Goal: Task Accomplishment & Management: Manage account settings

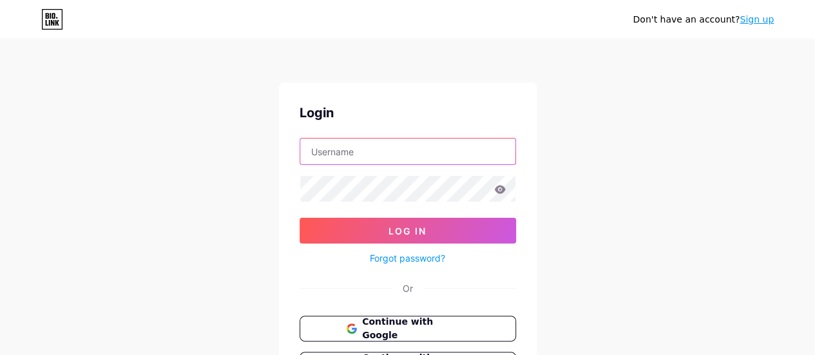
click at [379, 142] on input "text" at bounding box center [407, 151] width 215 height 26
type input "[EMAIL_ADDRESS][DOMAIN_NAME]"
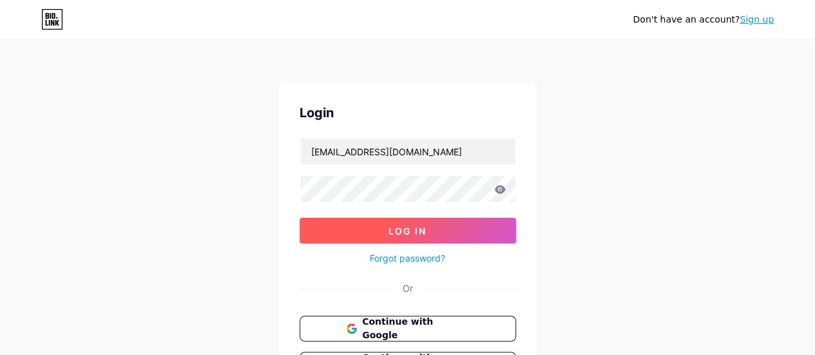
click at [446, 231] on button "Log In" at bounding box center [408, 231] width 216 height 26
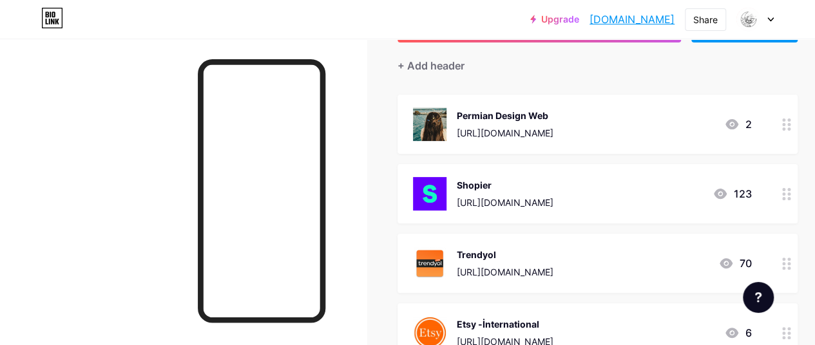
scroll to position [129, 0]
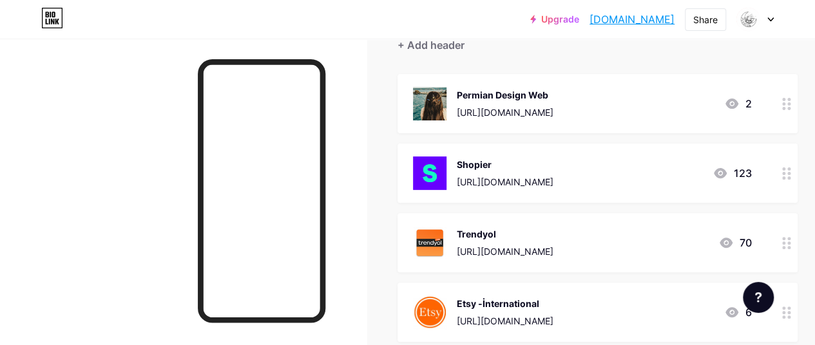
click at [790, 107] on circle at bounding box center [788, 108] width 3 height 3
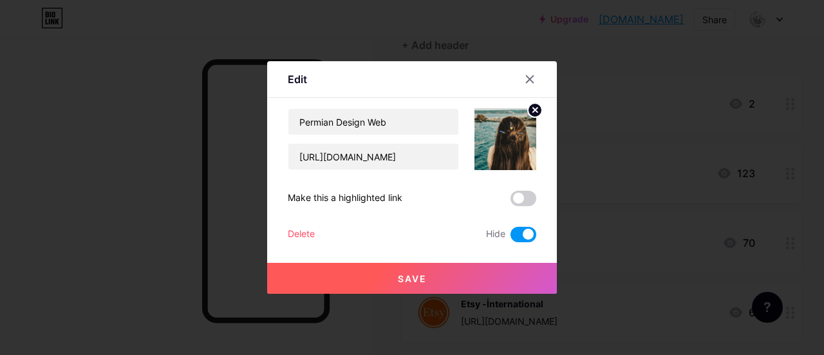
click at [598, 35] on div at bounding box center [412, 177] width 824 height 355
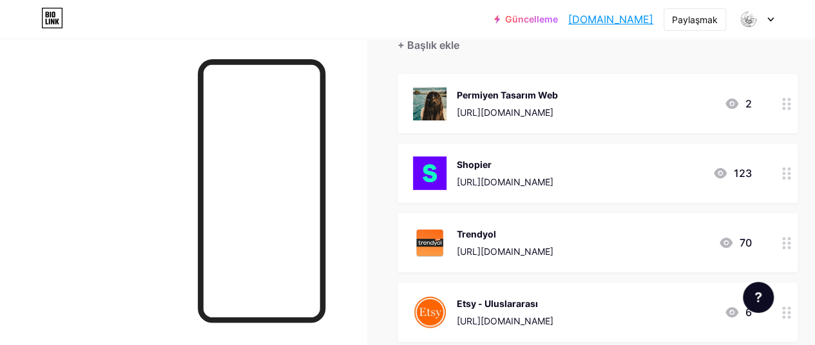
click at [791, 101] on icon at bounding box center [786, 104] width 9 height 12
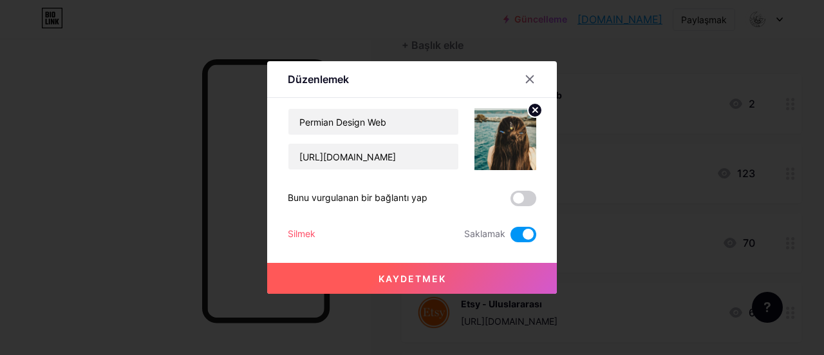
click at [524, 233] on span at bounding box center [524, 234] width 26 height 15
click at [511, 238] on input "checkbox" at bounding box center [511, 238] width 0 height 0
click at [492, 282] on button "Kaydetmek" at bounding box center [412, 278] width 290 height 31
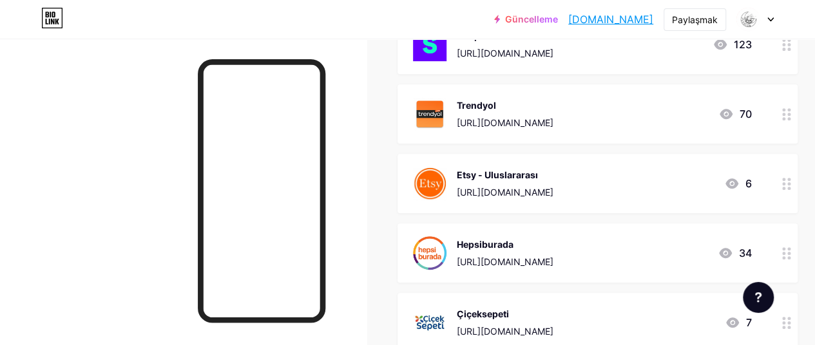
scroll to position [322, 0]
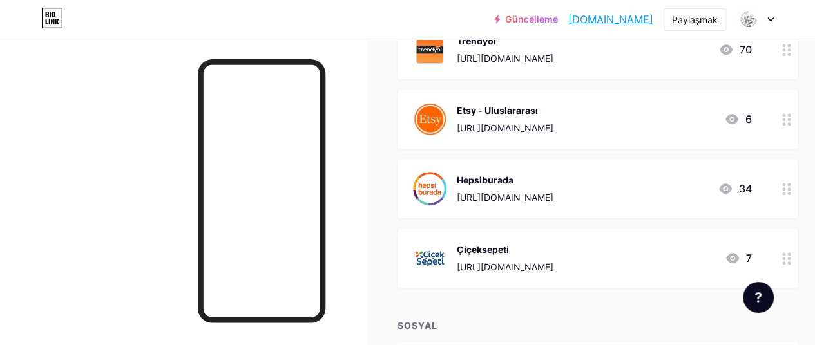
click at [795, 264] on div at bounding box center [787, 258] width 22 height 59
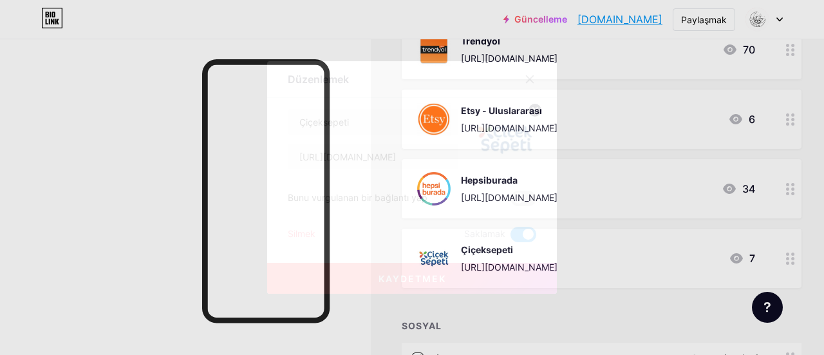
click at [722, 303] on div at bounding box center [412, 177] width 824 height 355
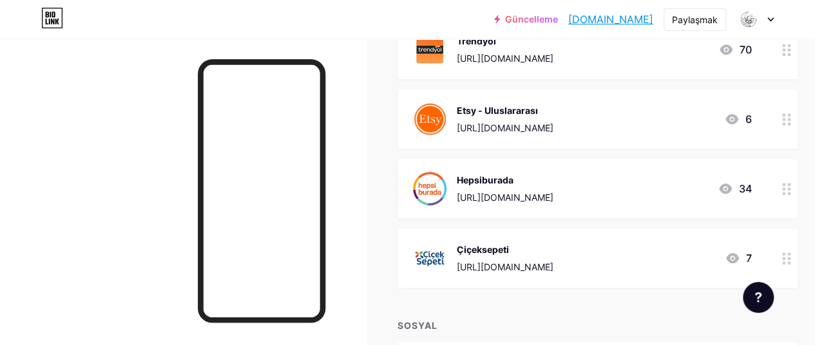
click at [790, 262] on circle at bounding box center [788, 263] width 3 height 3
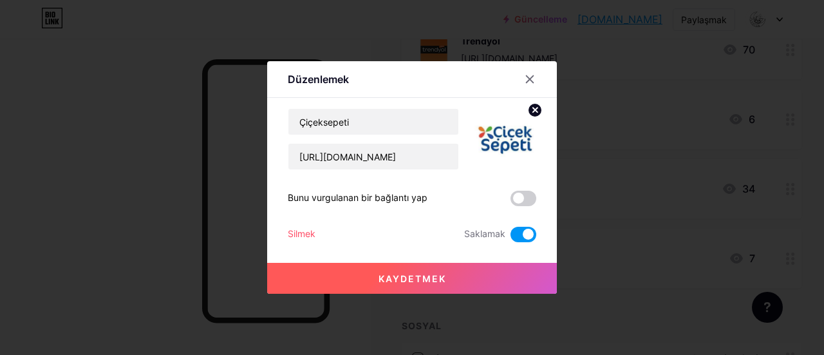
click at [531, 233] on span at bounding box center [524, 234] width 26 height 15
click at [511, 238] on input "checkbox" at bounding box center [511, 238] width 0 height 0
click at [458, 269] on button "Kaydetmek" at bounding box center [412, 278] width 290 height 31
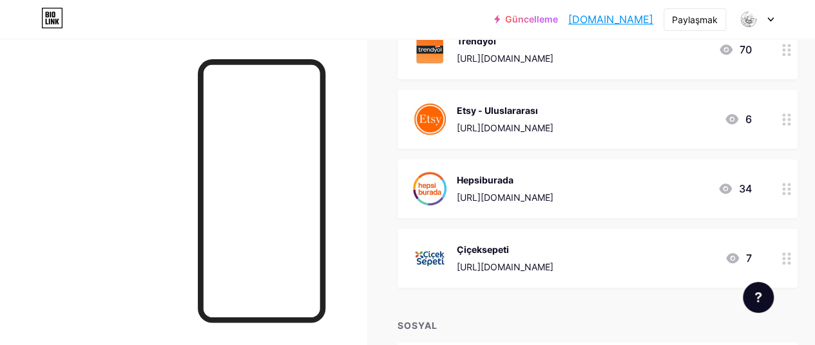
click at [797, 256] on div at bounding box center [787, 258] width 22 height 59
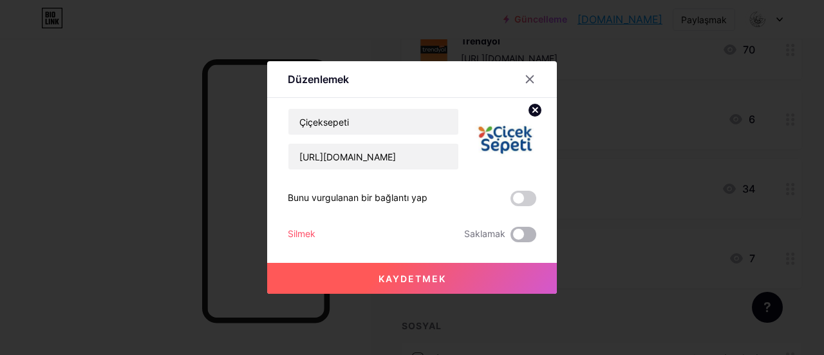
click at [519, 232] on span at bounding box center [524, 234] width 26 height 15
click at [511, 238] on input "checkbox" at bounding box center [511, 238] width 0 height 0
click at [444, 276] on font "Kaydetmek" at bounding box center [413, 278] width 68 height 11
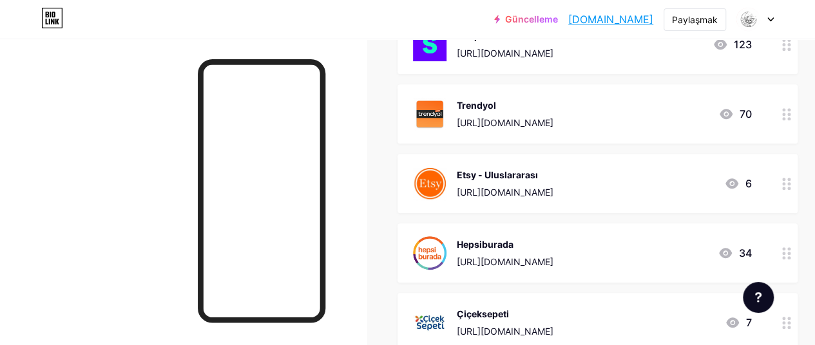
scroll to position [64, 0]
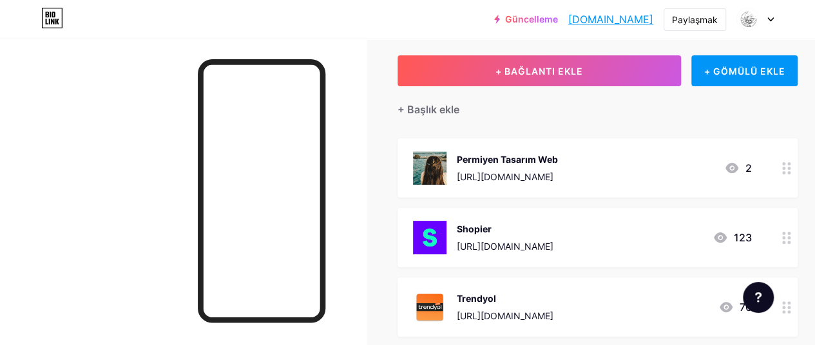
click at [791, 171] on icon at bounding box center [786, 168] width 9 height 12
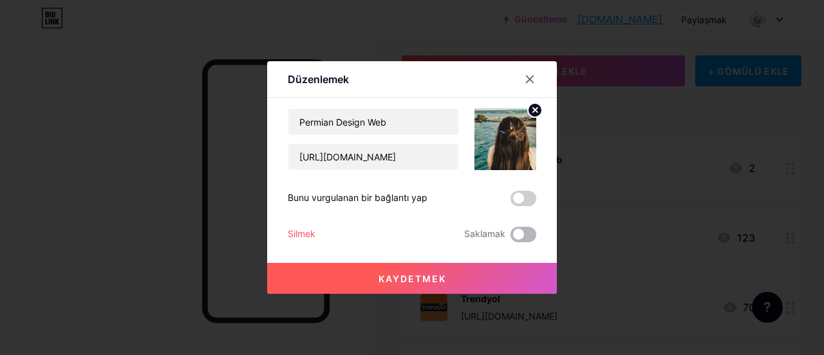
click at [524, 229] on span at bounding box center [524, 234] width 26 height 15
click at [511, 238] on input "checkbox" at bounding box center [511, 238] width 0 height 0
click at [433, 285] on button "Kaydetmek" at bounding box center [412, 278] width 290 height 31
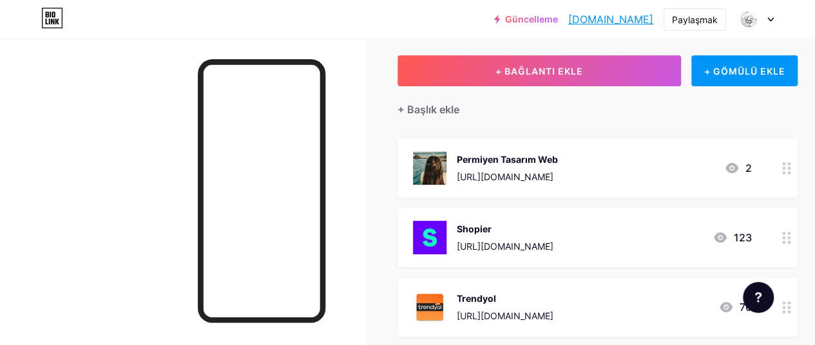
click at [460, 229] on div "Shopier [URL][DOMAIN_NAME]" at bounding box center [483, 237] width 140 height 33
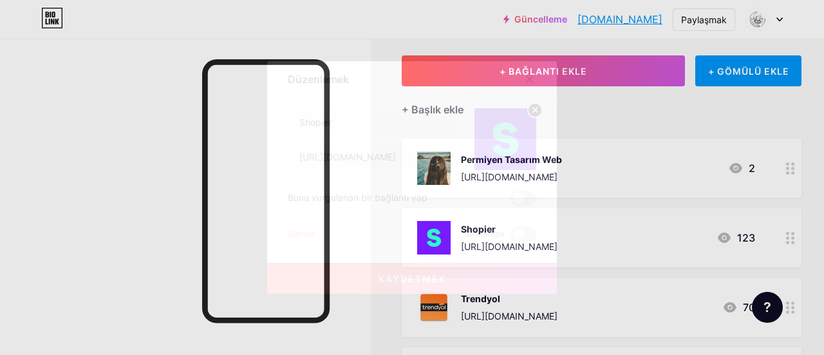
click at [658, 201] on div at bounding box center [412, 177] width 824 height 355
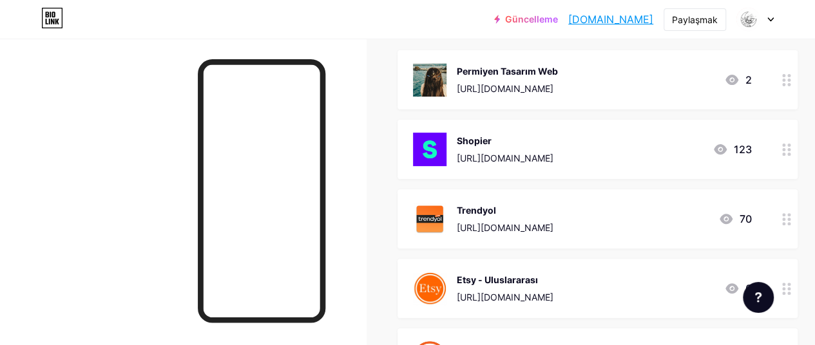
scroll to position [258, 0]
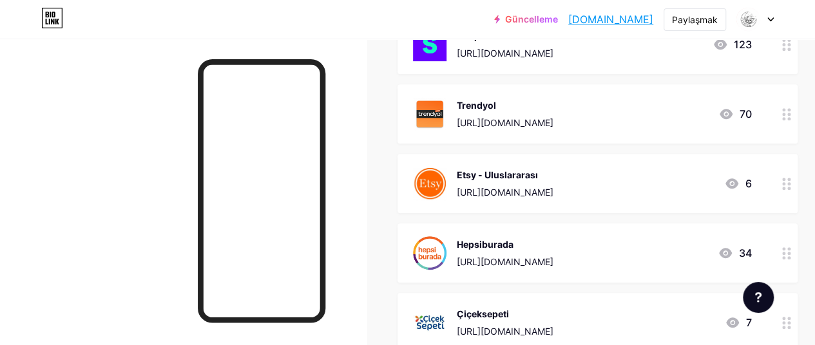
click at [795, 125] on div at bounding box center [787, 113] width 22 height 59
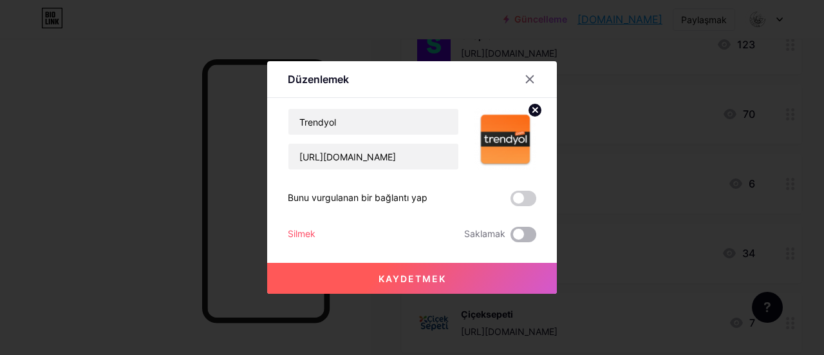
click at [518, 237] on span at bounding box center [524, 234] width 26 height 15
click at [511, 238] on input "checkbox" at bounding box center [511, 238] width 0 height 0
click at [468, 275] on button "Kaydetmek" at bounding box center [412, 278] width 290 height 31
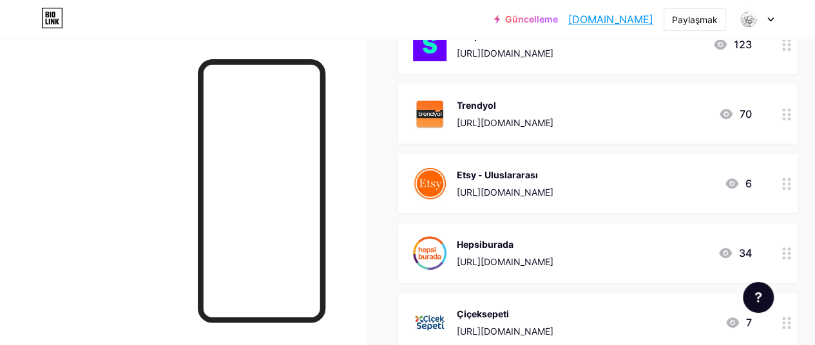
scroll to position [0, 0]
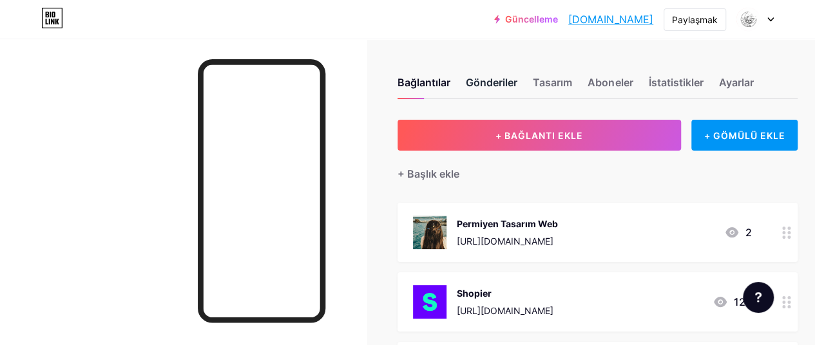
click at [505, 75] on font "Gönderiler" at bounding box center [492, 82] width 52 height 15
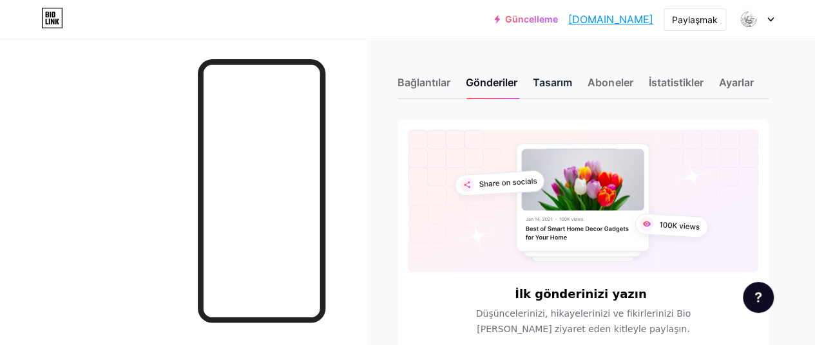
click at [555, 82] on font "Tasarım" at bounding box center [552, 82] width 39 height 13
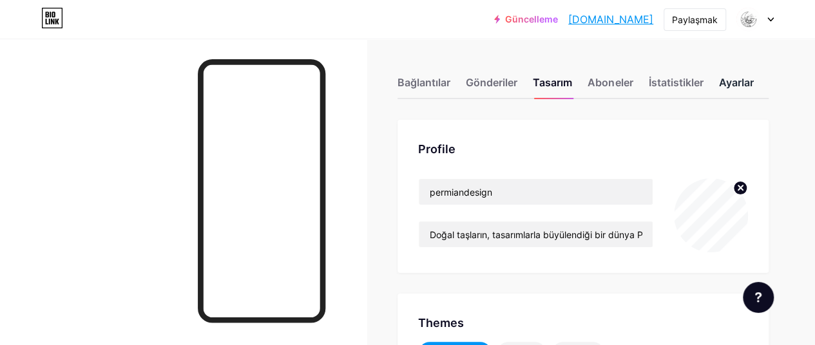
click at [733, 92] on div "Ayarlar" at bounding box center [735, 86] width 35 height 23
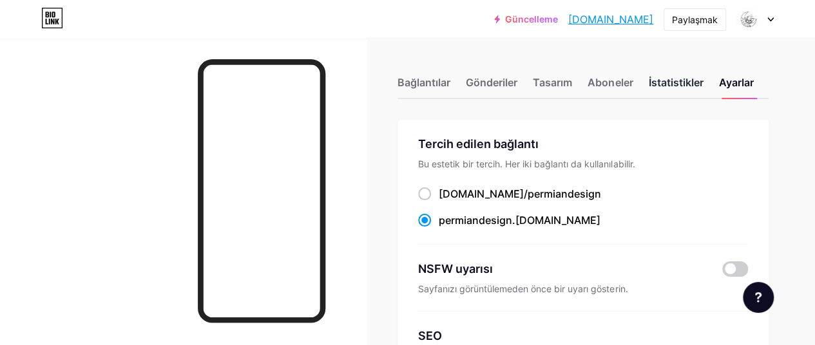
click at [688, 78] on font "İstatistikler" at bounding box center [675, 82] width 55 height 13
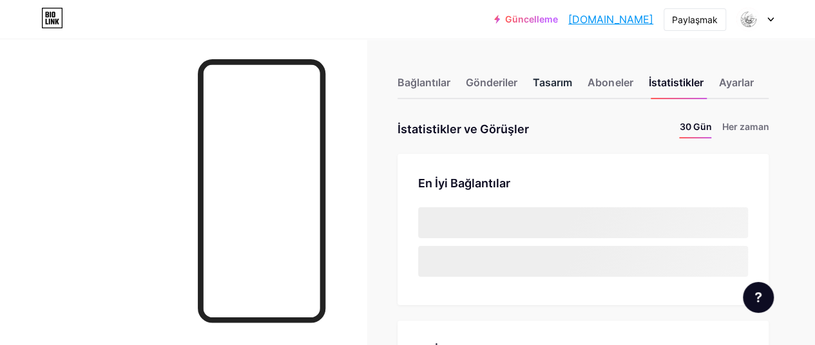
click at [555, 83] on font "Tasarım" at bounding box center [552, 82] width 39 height 13
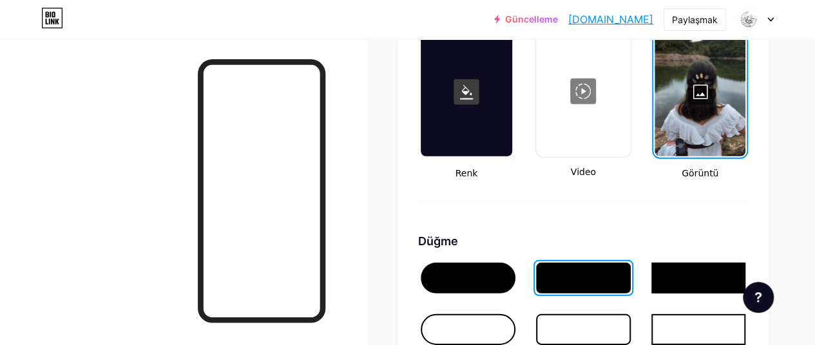
scroll to position [1739, 0]
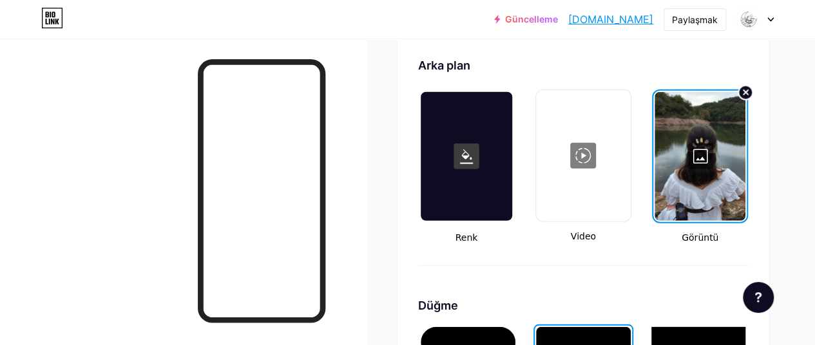
click at [714, 144] on div at bounding box center [699, 156] width 91 height 129
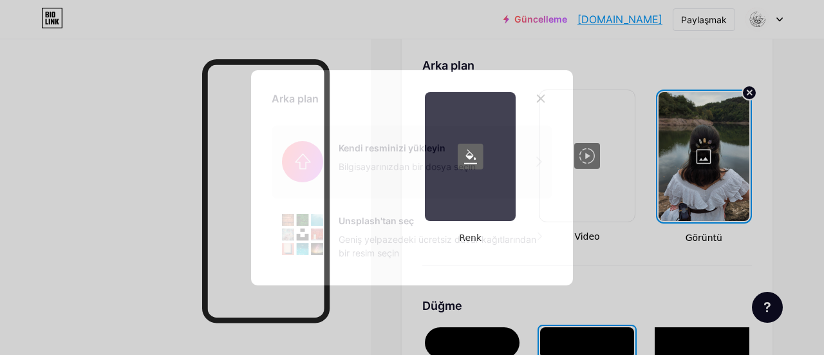
click at [523, 160] on input "file" at bounding box center [412, 162] width 281 height 72
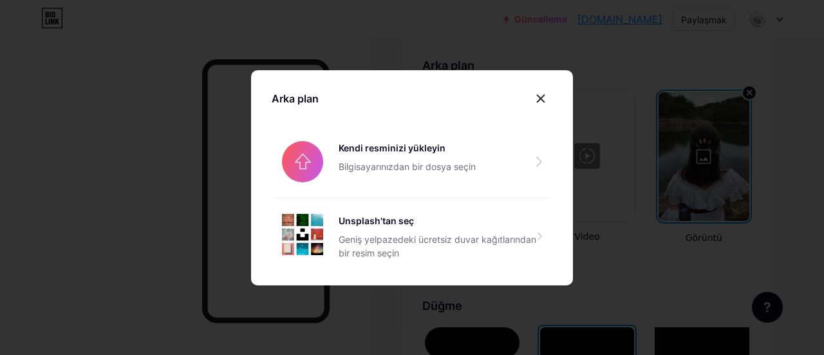
click at [553, 88] on div "Arka plan Kendi resminizi yükleyin Bilgisayarınızdan bir dosya seçin Unsplash't…" at bounding box center [412, 177] width 322 height 215
click at [541, 100] on icon at bounding box center [541, 98] width 10 height 10
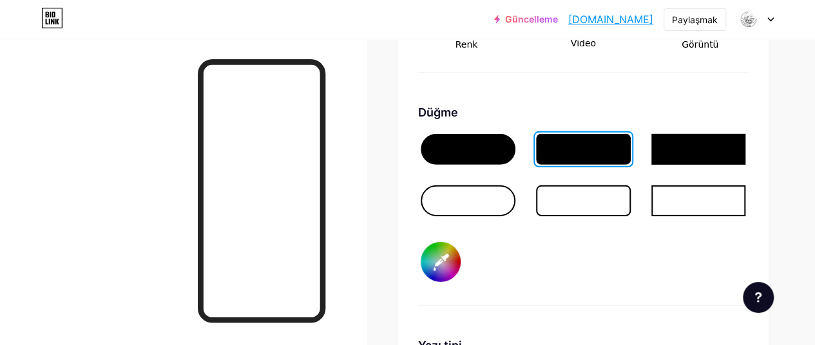
scroll to position [1675, 0]
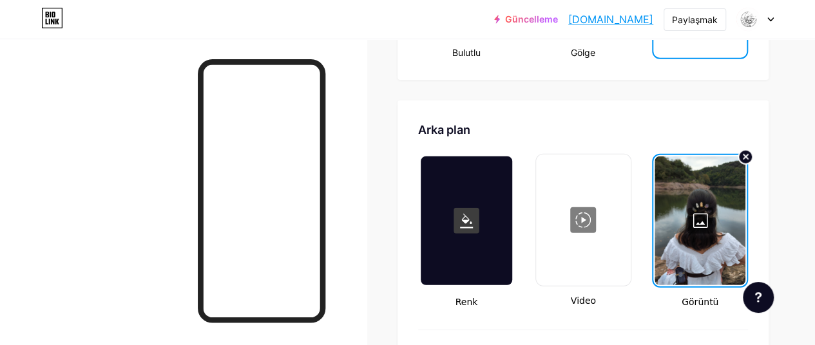
click at [466, 123] on font "Arka plan" at bounding box center [444, 130] width 52 height 14
click at [495, 230] on div at bounding box center [466, 221] width 91 height 129
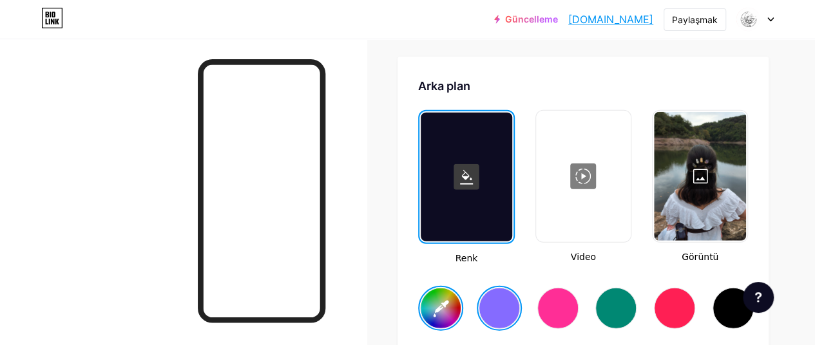
scroll to position [1739, 0]
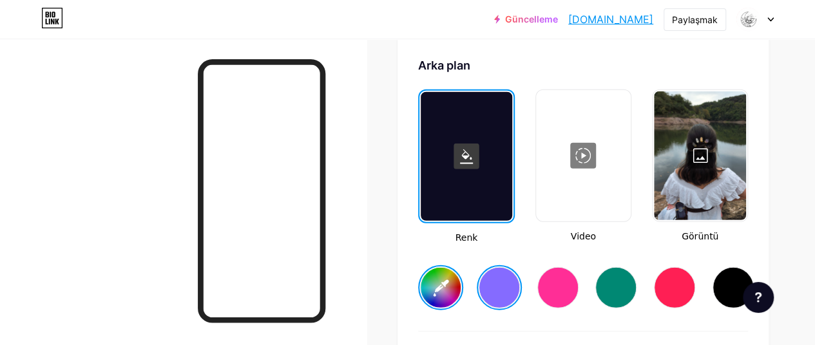
type input "#ffffff"
type input "#856bff"
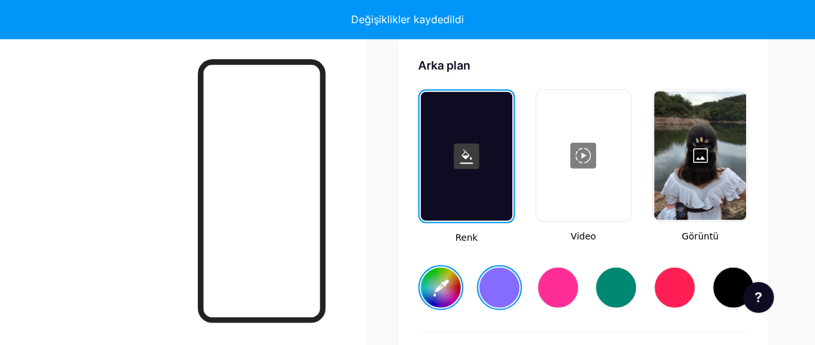
click at [443, 278] on input "#856bff" at bounding box center [441, 288] width 40 height 40
type input "#ffffff"
type input "#856bff"
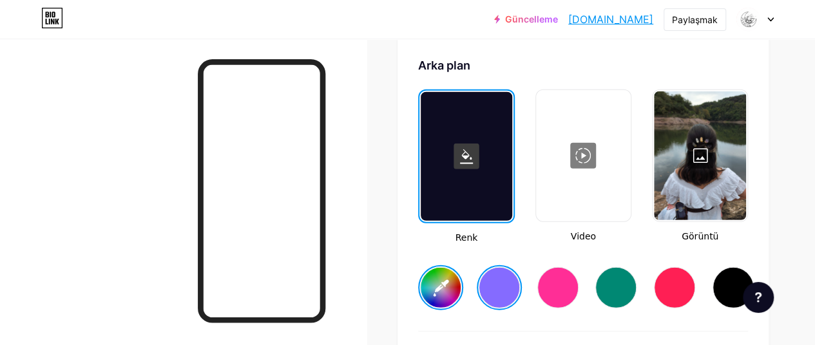
click at [448, 286] on input "#856bff" at bounding box center [441, 288] width 40 height 40
click at [443, 277] on input "#856bff" at bounding box center [441, 288] width 40 height 40
type input "#ffffff"
type input "#8b6bff"
type input "#ffffff"
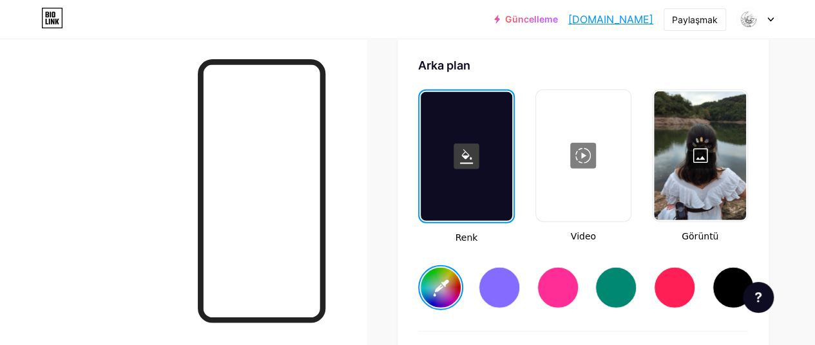
type input "#846bff"
type input "#ffffff"
type input "#7c6bff"
type input "#ffffff"
type input "#756bff"
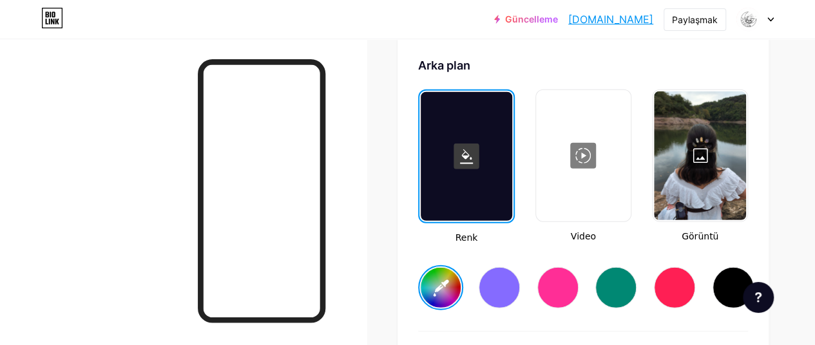
type input "#ffffff"
type input "#6e6bff"
type input "#ffffff"
type input "#6b70ff"
type input "#ffffff"
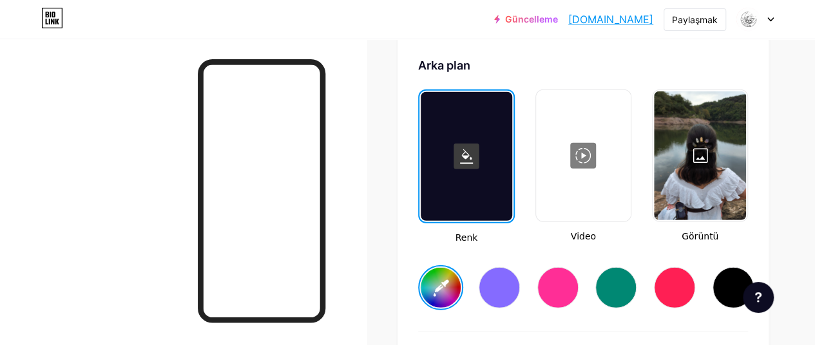
type input "#6b75ff"
type input "#ffffff"
type input "#6b7cff"
type input "#ffffff"
type input "#6b84ff"
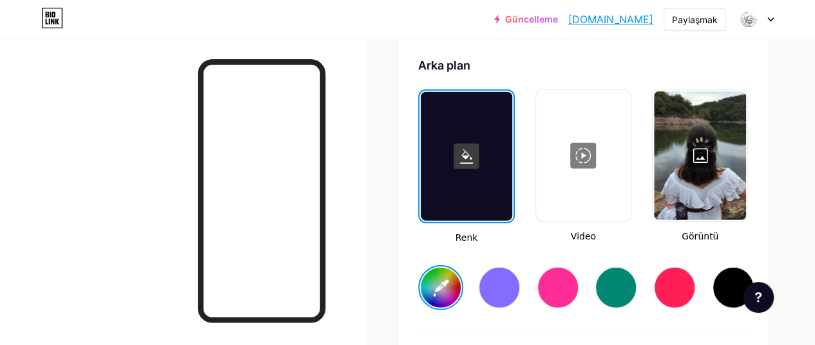
type input "#ffffff"
type input "#6b89ff"
type input "#ffffff"
type input "#6b90ff"
type input "#ffffff"
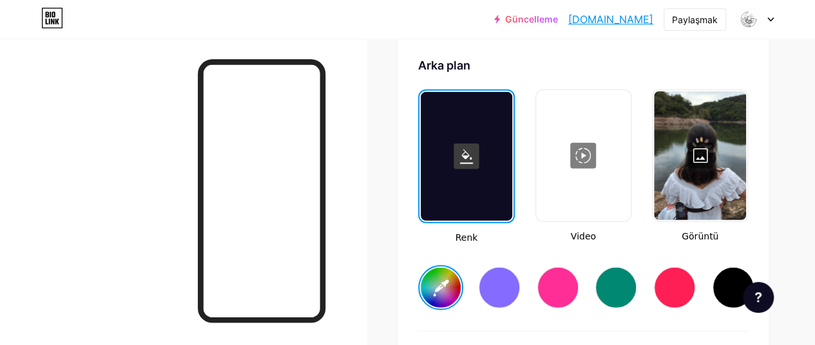
type input "#6b97ff"
type input "#ffffff"
type input "#6b9cff"
type input "#ffffff"
type input "#6ba4ff"
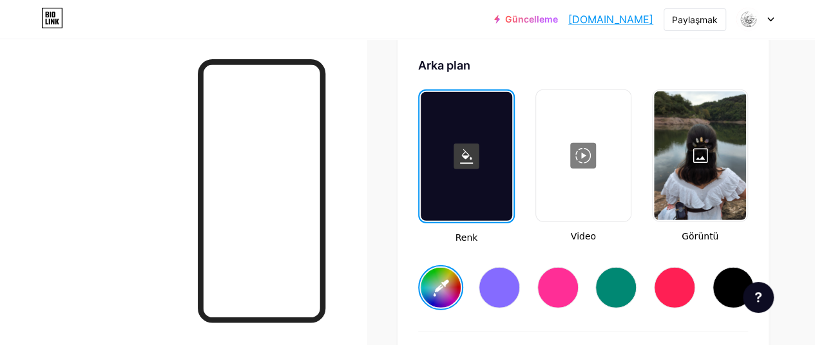
type input "#ffffff"
type input "#6babff"
type input "#ffffff"
type input "#6bb3ff"
type input "#ffffff"
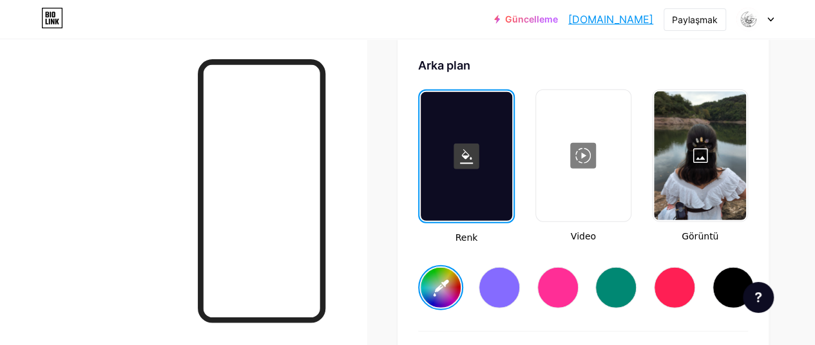
type input "#6bb8ff"
type input "#ffffff"
type input "#6bbfff"
type input "#ffffff"
type input "#6bc6ff"
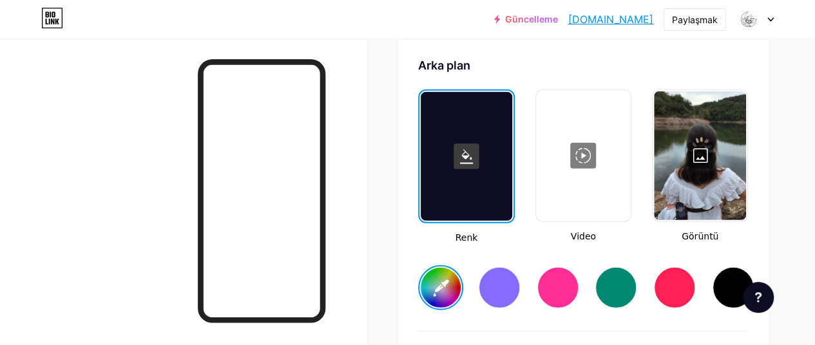
type input "#ffffff"
type input "#6bceff"
type input "#ffffff"
type input "#6bd3ff"
type input "#ffffff"
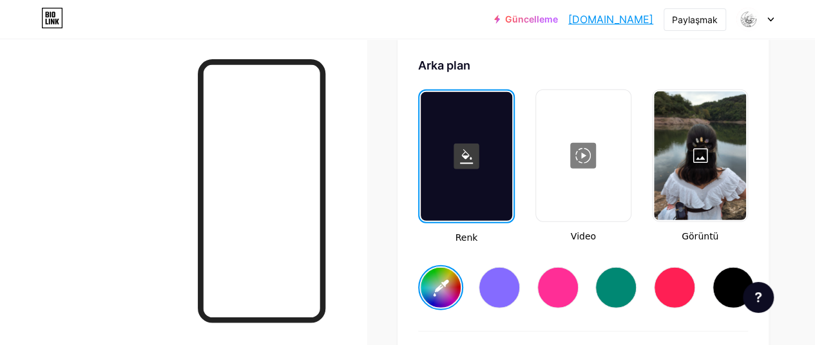
type input "#6bdaff"
type input "#ffffff"
type input "#6be1ff"
type input "#ffffff"
type input "#6be6ff"
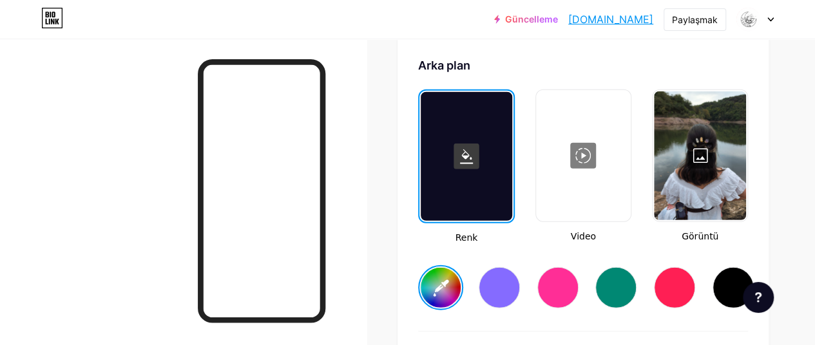
type input "#ffffff"
type input "#6beeff"
type input "#ffffff"
type input "#6bf5ff"
type input "#ffffff"
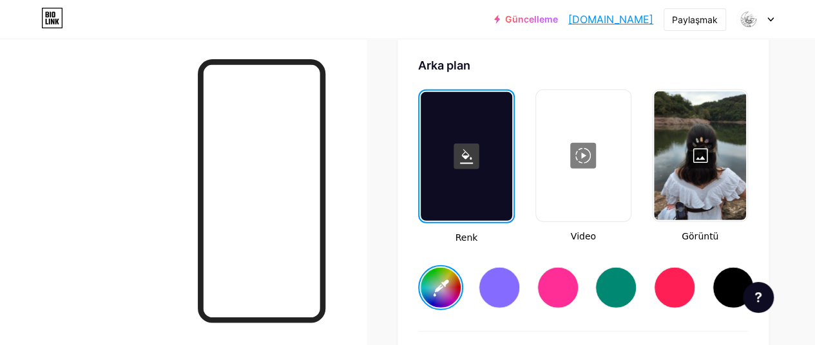
type input "#6bfdff"
type input "#ffffff"
type input "#6bfffd"
type input "#ffffff"
type input "#6bfff5"
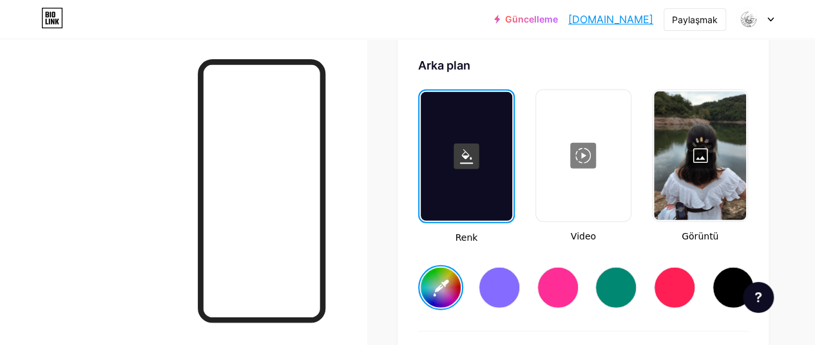
type input "#ffffff"
type input "#6bfff5"
type input "#ffffff"
type input "#6bfffd"
type input "#ffffff"
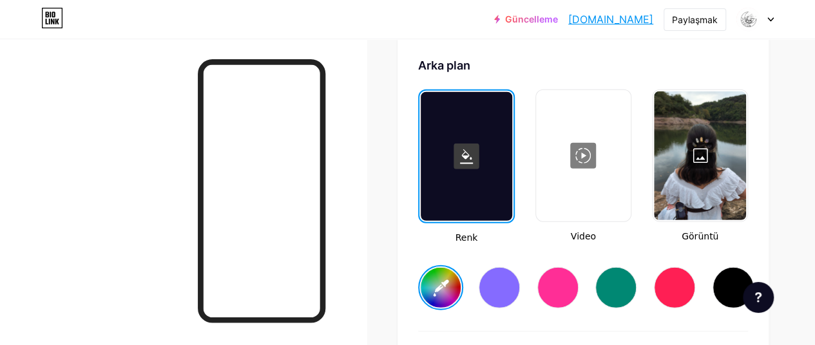
type input "#6bfdff"
type input "#ffffff"
type input "#6bfdff"
click at [443, 269] on input "#6bfdff" at bounding box center [441, 288] width 40 height 40
type input "#ffffff"
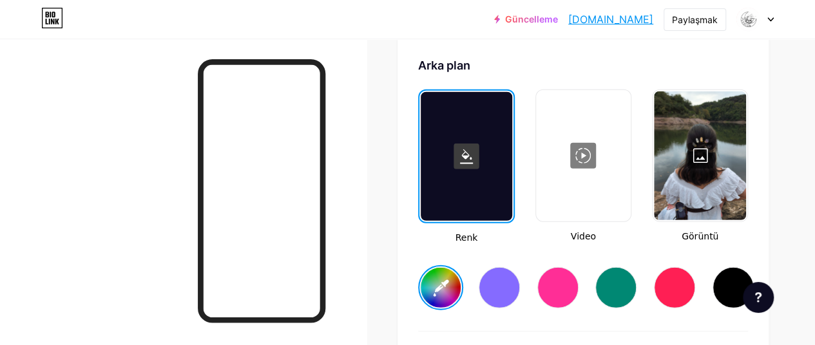
type input "#6bfff5"
type input "#ffffff"
type input "#6bffee"
type input "#ffffff"
type input "#6bffe6"
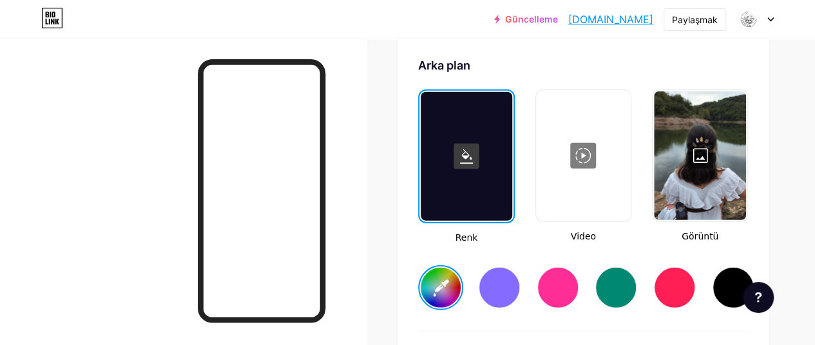
type input "#ffffff"
type input "#6bffe1"
type input "#ffffff"
type input "#6bffda"
type input "#ffffff"
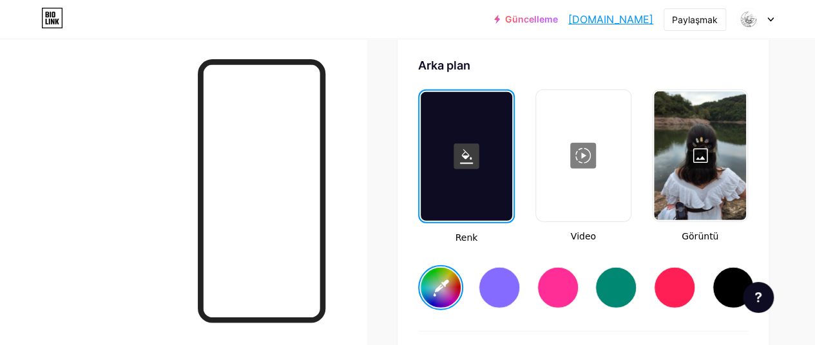
type input "#6bffd3"
type input "#ffffff"
type input "#6bffce"
type input "#ffffff"
type input "#6bffce"
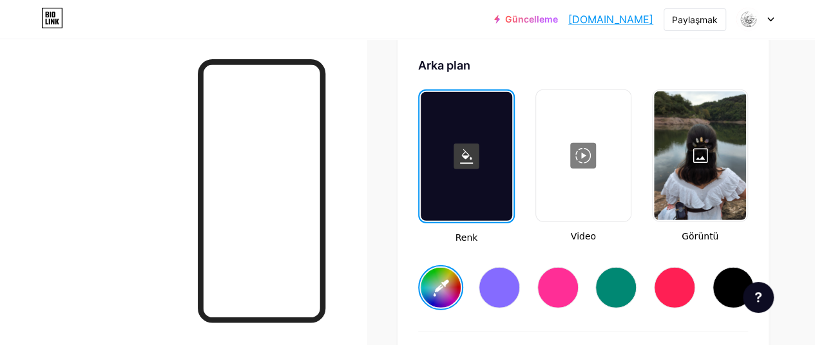
type input "#ffffff"
type input "#6bffc6"
type input "#ffffff"
type input "#6bffbf"
type input "#ffffff"
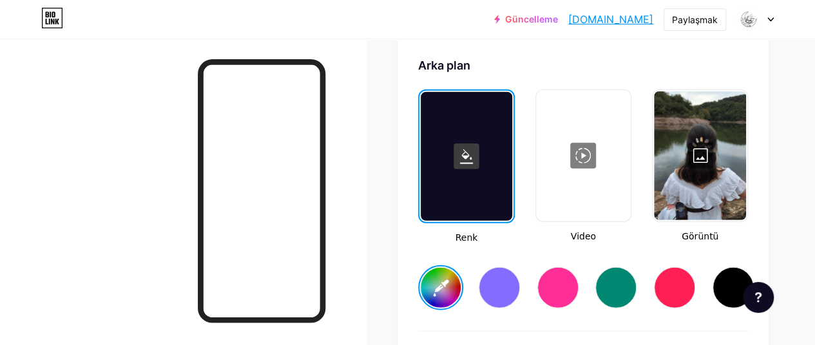
type input "#6bffb3"
type input "#ffffff"
type input "#6bffab"
type input "#ffffff"
type input "#6bffa4"
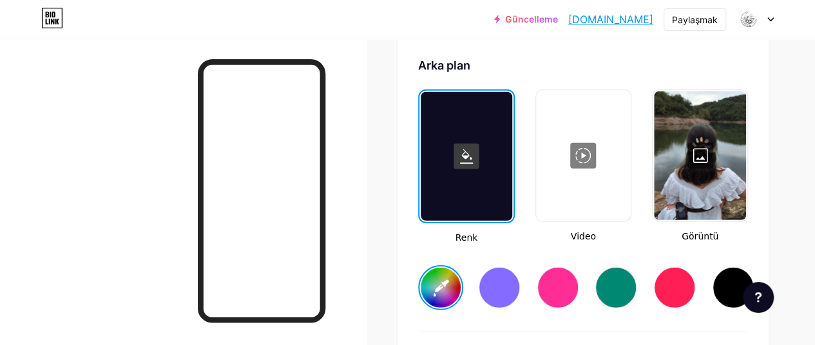
type input "#ffffff"
type input "#6bff9f"
type input "#ffffff"
type input "#6bff97"
type input "#ffffff"
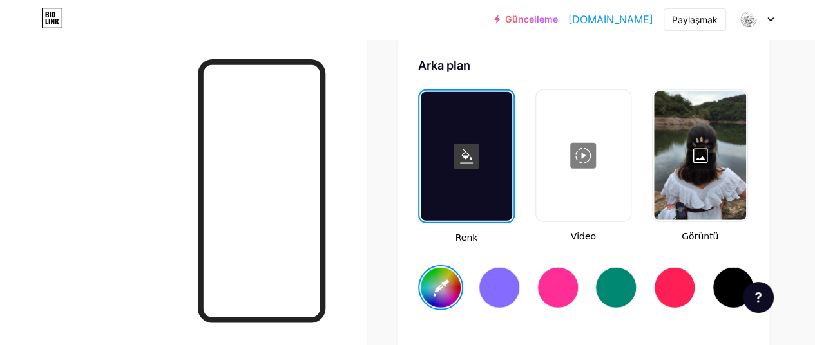
type input "#6bff90"
type input "#ffffff"
type input "#6bff89"
type input "#ffffff"
type input "#6bff84"
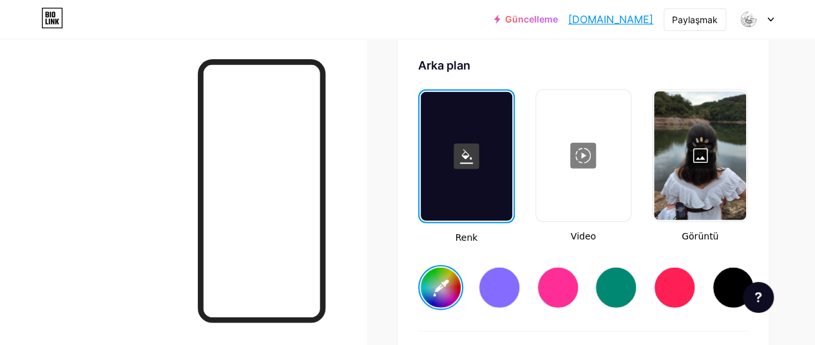
type input "#ffffff"
type input "#6bff7c"
type input "#ffffff"
type input "#6bff7c"
type input "#ffffff"
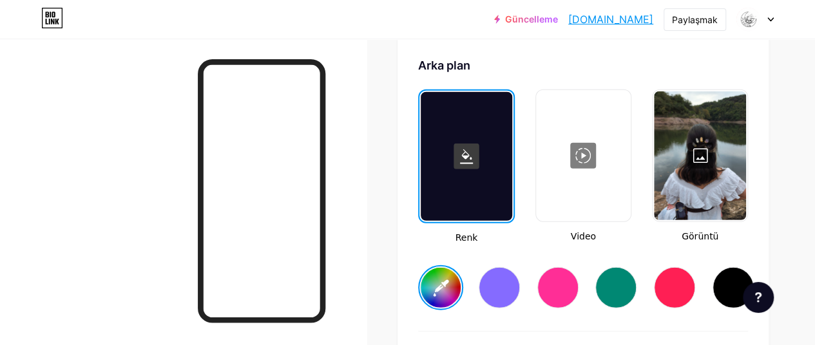
type input "#6bff84"
type input "#ffffff"
type input "#6bff89"
type input "#ffffff"
type input "#6bff90"
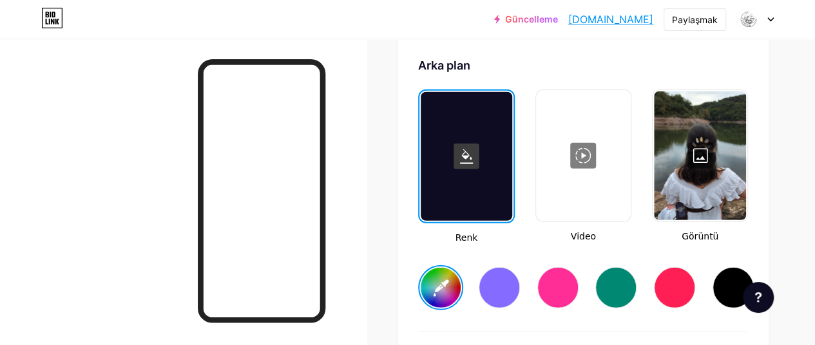
type input "#ffffff"
type input "#6bff97"
type input "#ffffff"
type input "#6bff9f"
type input "#ffffff"
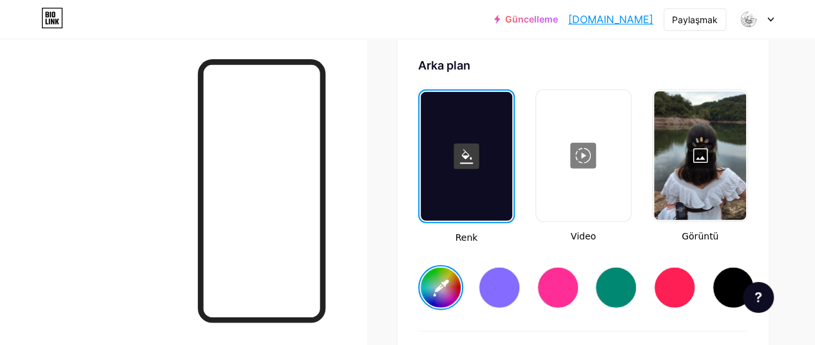
type input "#6bffa4"
type input "#ffffff"
type input "#6bffa4"
type input "#ffffff"
type input "#6bffab"
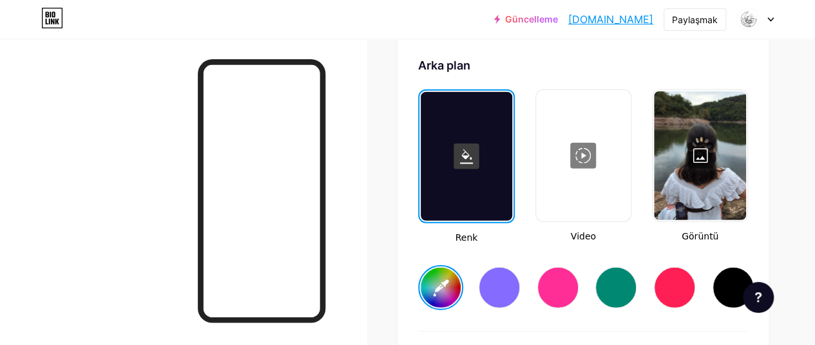
type input "#ffffff"
type input "#6bffb3"
type input "#ffffff"
type input "#6bffba"
type input "#ffffff"
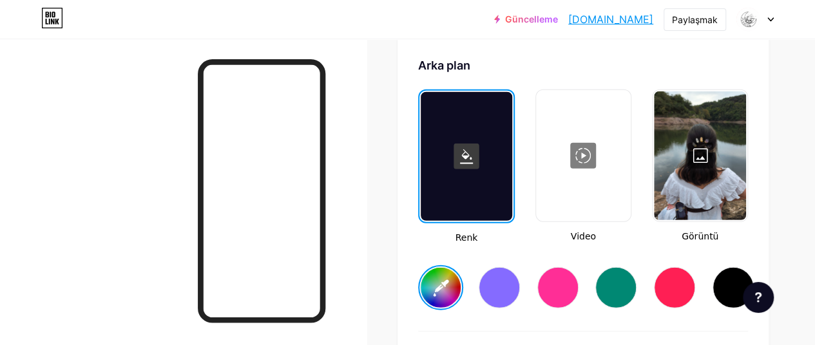
type input "#6bffbf"
type input "#ffffff"
type input "#6bffc6"
type input "#ffffff"
type input "#6bffce"
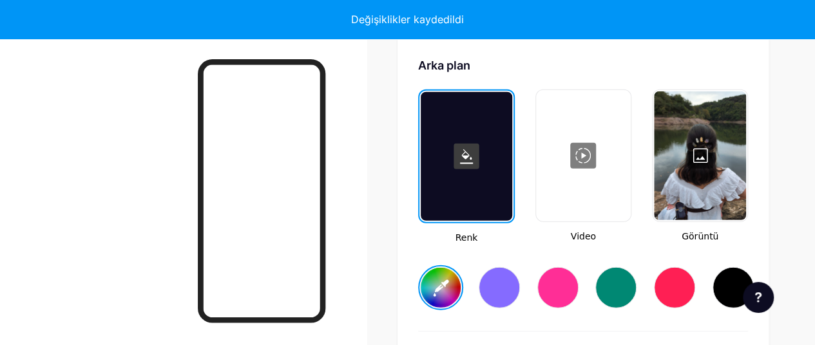
type input "#ffffff"
type input "#6bffd3"
type input "#ffffff"
type input "#6bffda"
type input "#ffffff"
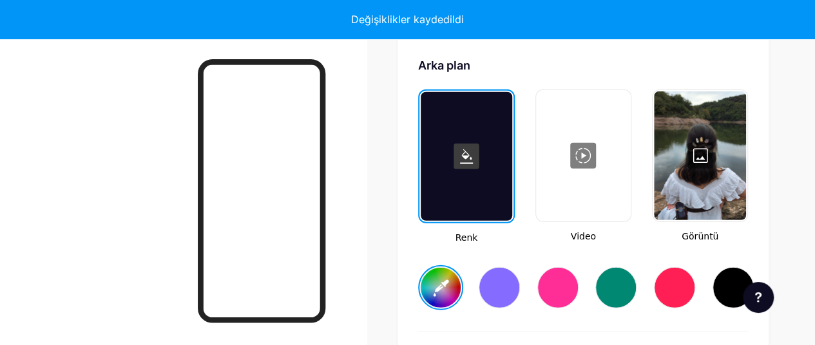
type input "#6bffe1"
type input "#ffffff"
type input "#6bffe1"
type input "#ffffff"
type input "#6bffda"
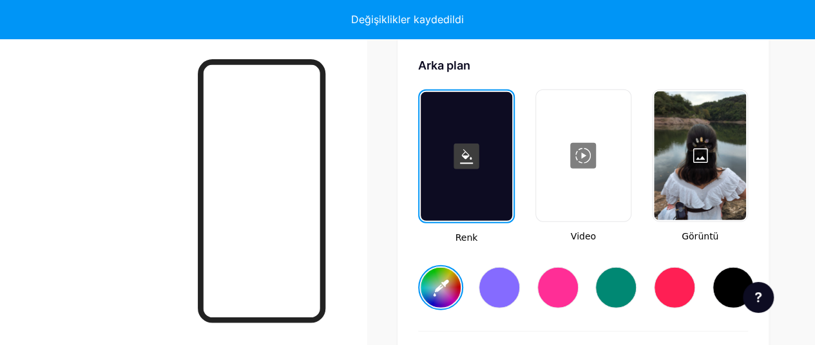
type input "#ffffff"
type input "#6bffd3"
type input "#ffffff"
type input "#6bffce"
type input "#ffffff"
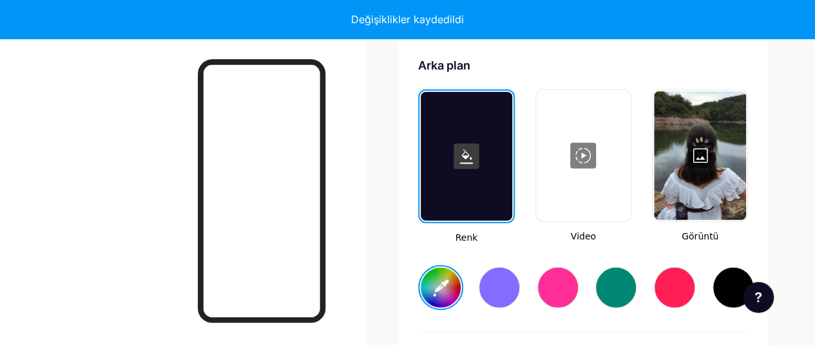
type input "#6bffc6"
type input "#ffffff"
type input "#6bffbf"
type input "#ffffff"
type input "#6bffba"
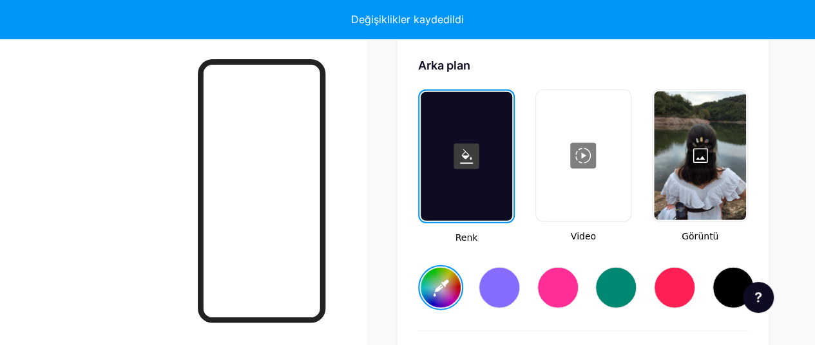
type input "#ffffff"
type input "#6bffb3"
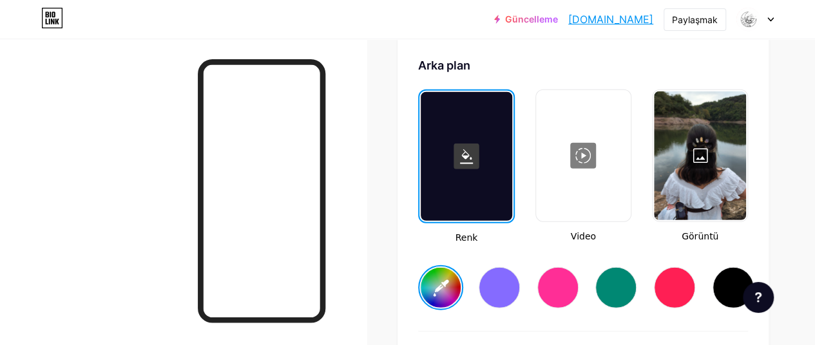
type input "#ffffff"
type input "#6bffb3"
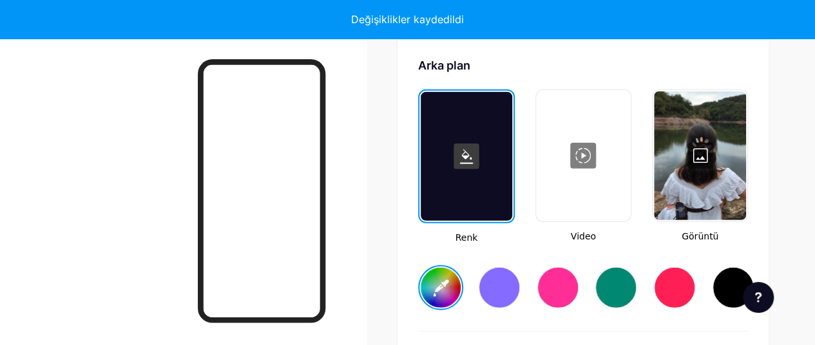
type input "#ffffff"
type input "#6bffba"
type input "#ffffff"
type input "#6bffbf"
type input "#ffffff"
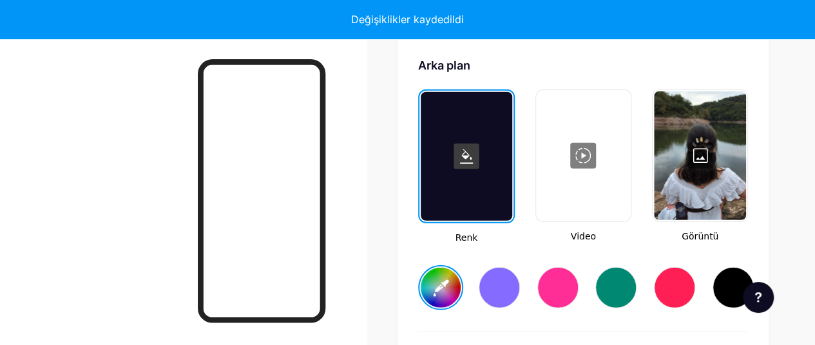
type input "#6bffbf"
type input "#ffffff"
type input "#6bffbf"
type input "#ffffff"
type input "#6bffbf"
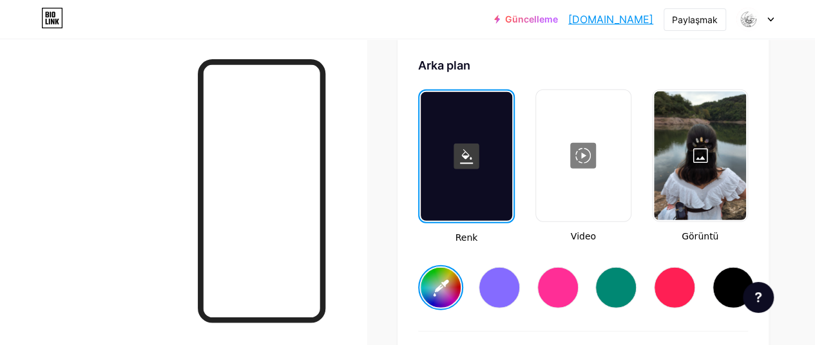
type input "#ffffff"
type input "#70ffc1"
type input "#ffffff"
type input "#6dfdbf"
type input "#ffffff"
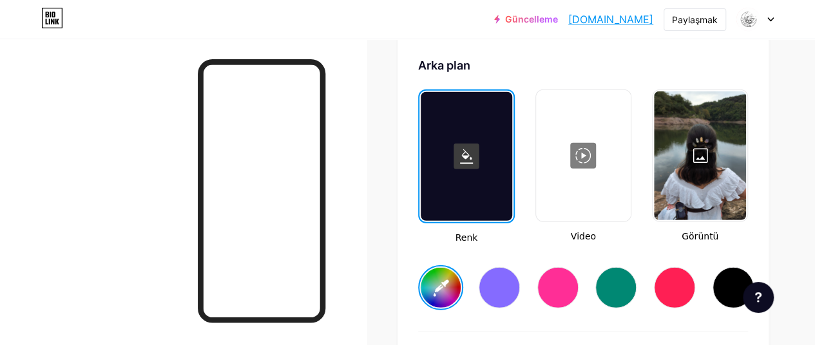
type input "#71f9be"
type input "#ffffff"
type input "#76f4bd"
type input "#ffffff"
type input "#77eeba"
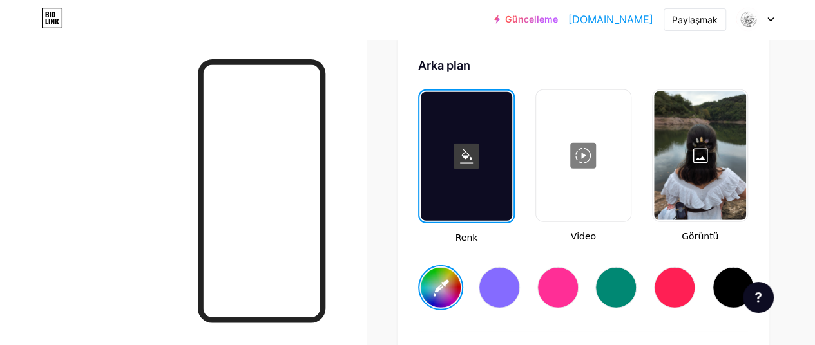
type input "#ffffff"
type input "#7ae6b7"
type input "#ffffff"
type input "#7cdeb4"
type input "#ffffff"
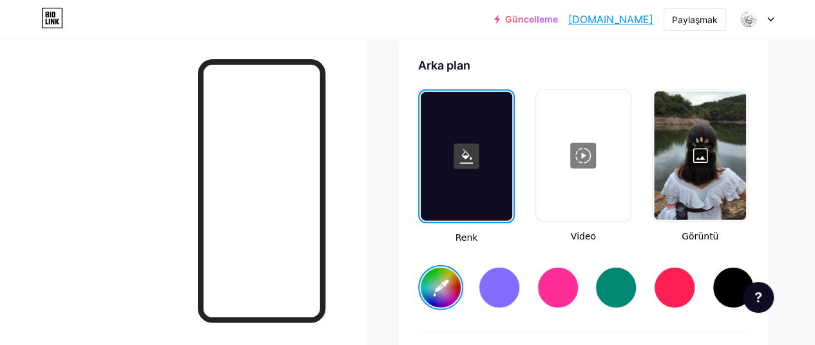
type input "#81d5b0"
type input "#ffffff"
type input "#86d0b0"
type input "#ffffff"
type input "#89c8ac"
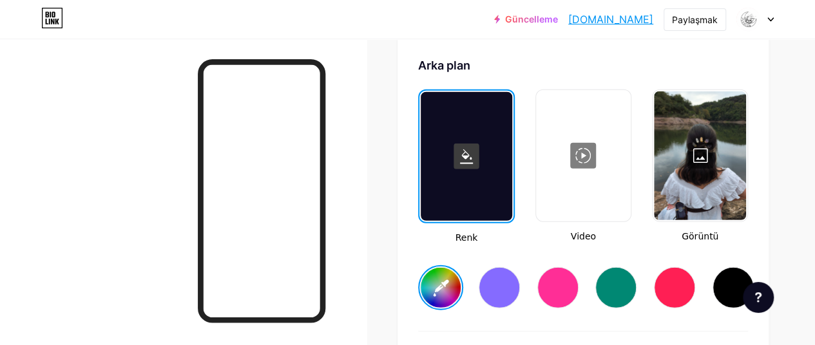
type input "#ffffff"
type input "#8dc4ac"
type input "#ffffff"
type input "#8ebea9"
type input "#ffffff"
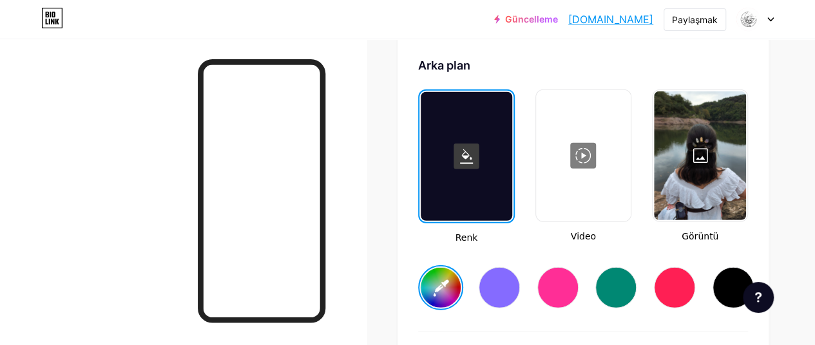
type input "#91baa8"
type input "#ffffff"
type input "#92b9a8"
type input "#ffffff"
click at [356, 148] on div at bounding box center [183, 211] width 367 height 345
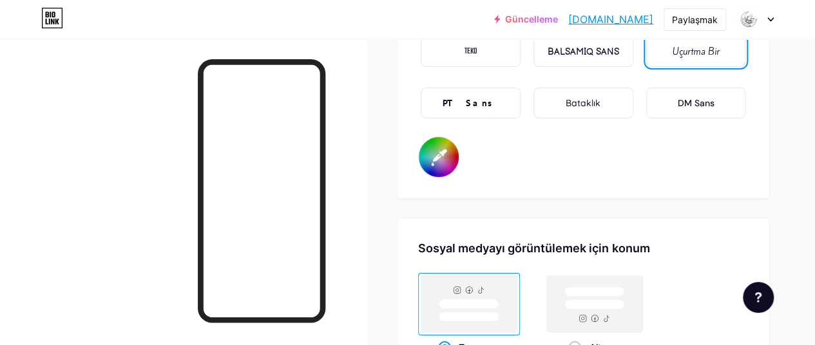
scroll to position [2426, 0]
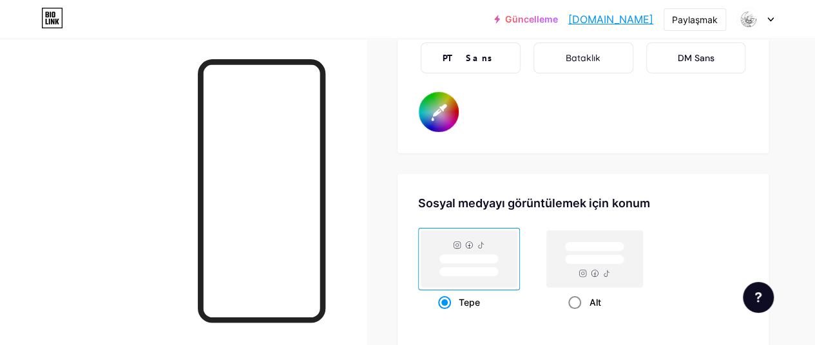
click at [629, 252] on rect at bounding box center [595, 259] width 96 height 57
click at [577, 314] on input "Alt" at bounding box center [572, 318] width 8 height 8
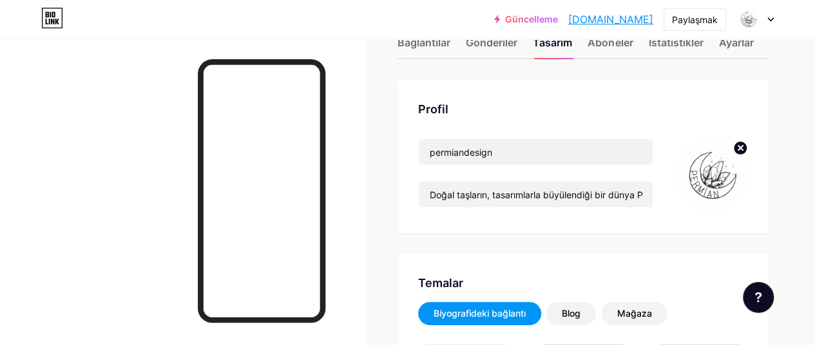
scroll to position [0, 0]
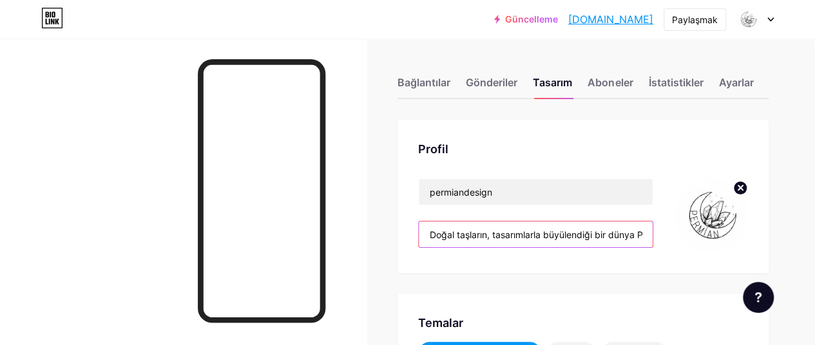
click at [599, 234] on input "Doğal taşların, tasarımlarla büyülendiği bir dünya Permian ♡" at bounding box center [536, 235] width 234 height 26
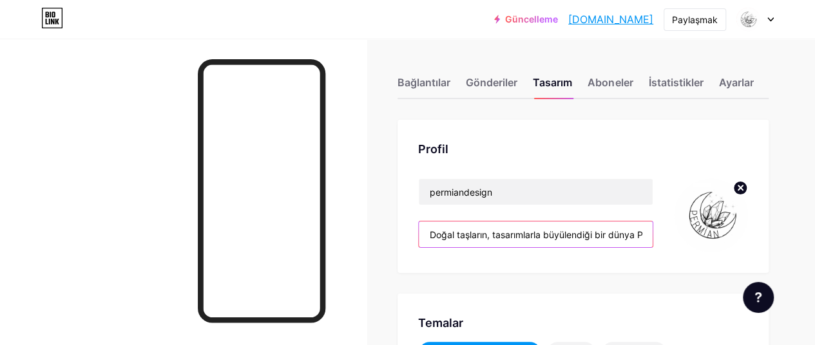
paste input "Where Stones Speak"
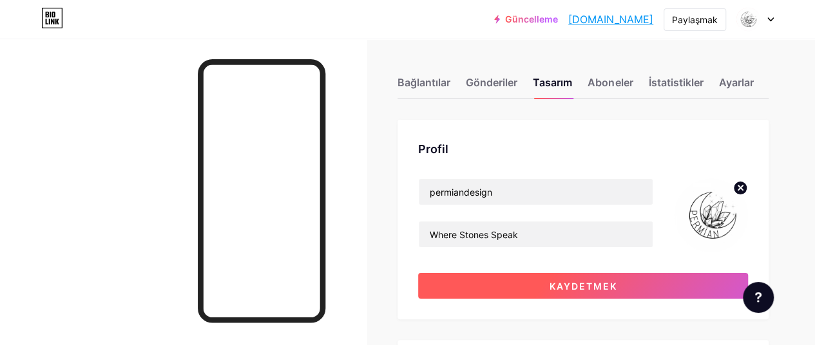
click at [547, 287] on button "Kaydetmek" at bounding box center [583, 286] width 330 height 26
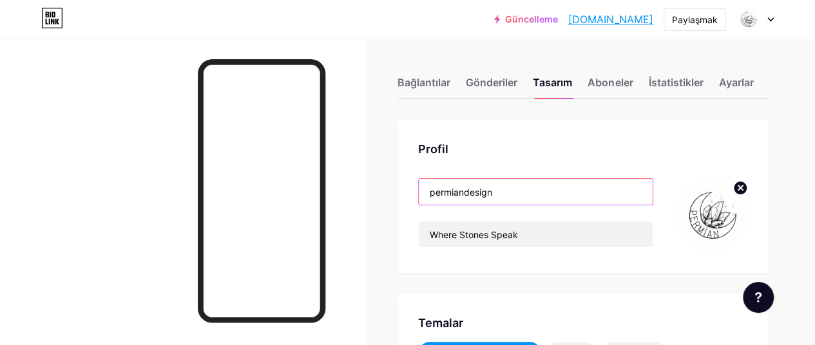
drag, startPoint x: 526, startPoint y: 194, endPoint x: 373, endPoint y: 200, distance: 152.8
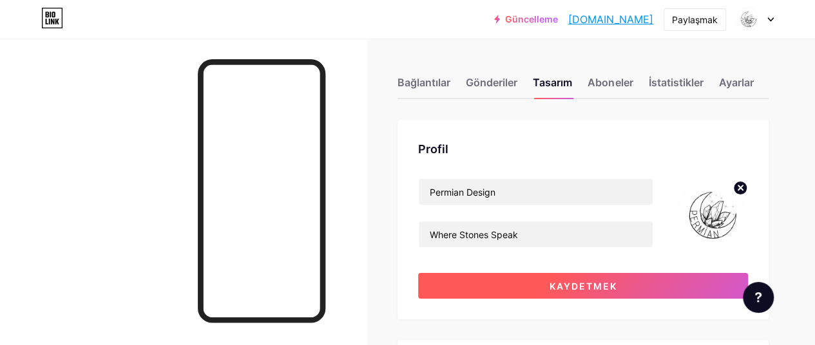
click at [506, 278] on button "Kaydetmek" at bounding box center [583, 286] width 330 height 26
